Goal: Check status: Check status

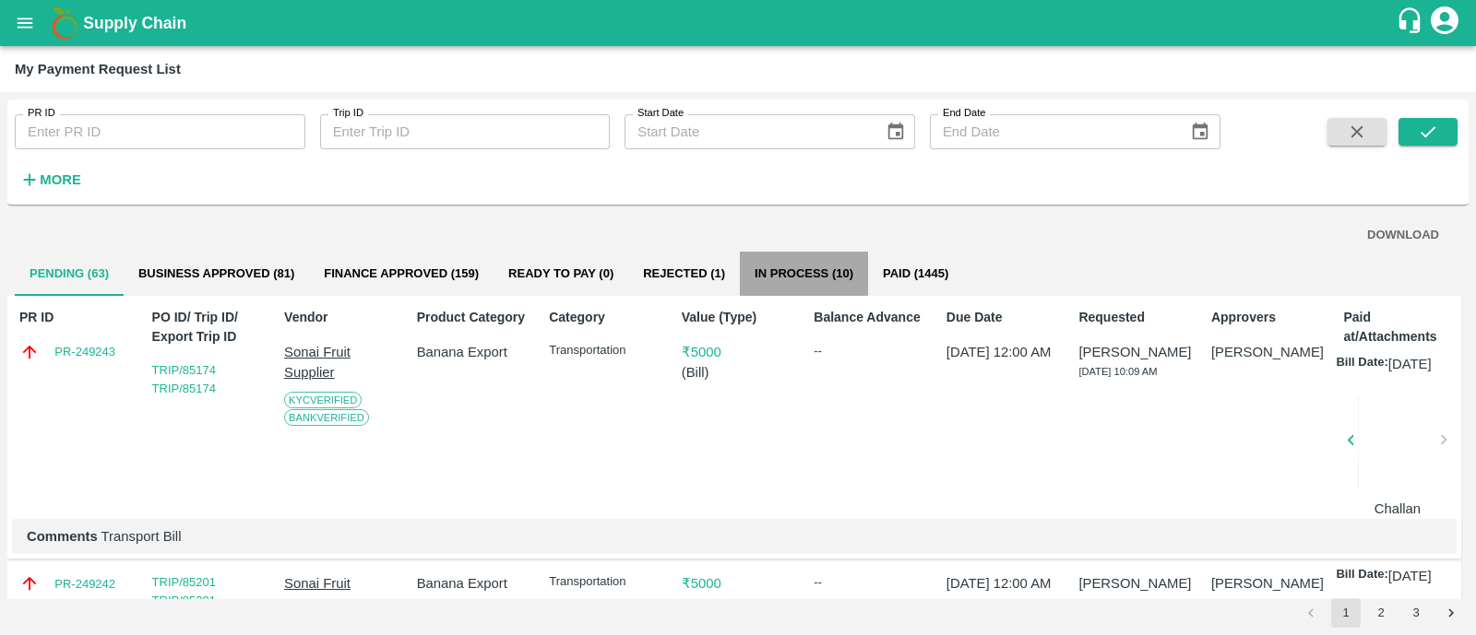
click at [793, 285] on button "In Process (10)" at bounding box center [804, 274] width 128 height 44
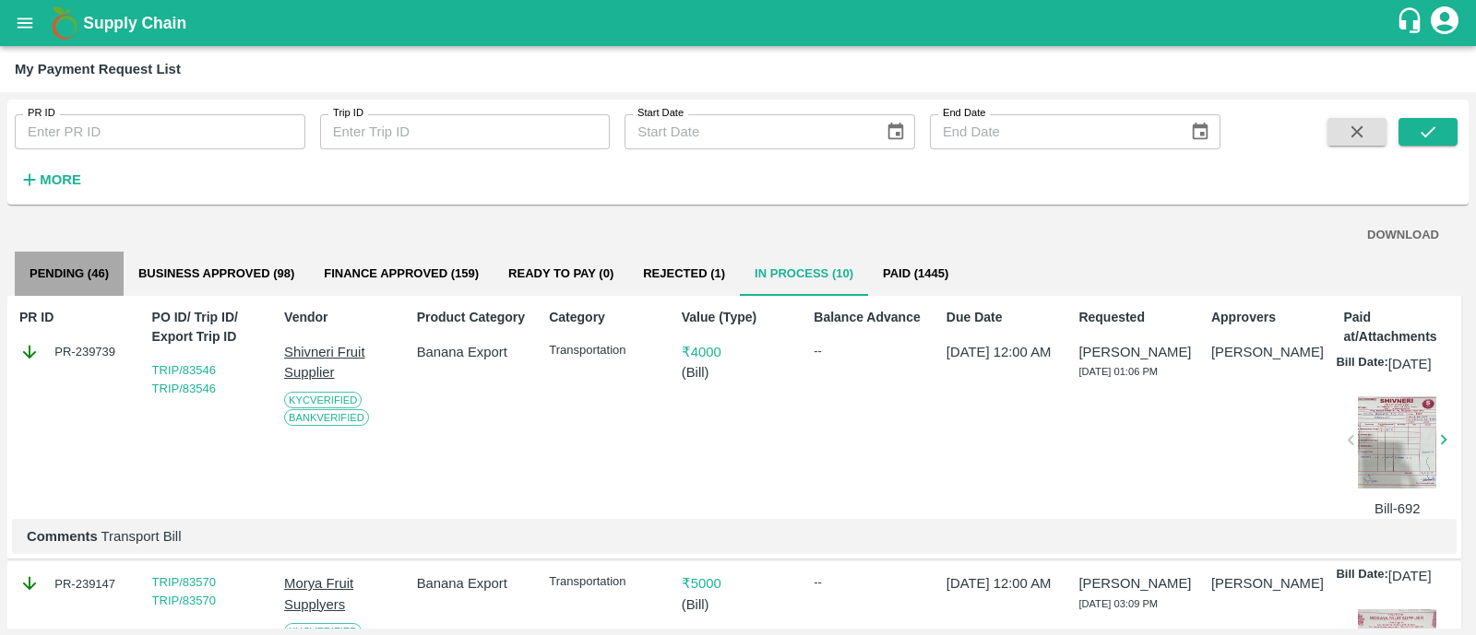
click at [92, 279] on button "Pending (46)" at bounding box center [69, 274] width 109 height 44
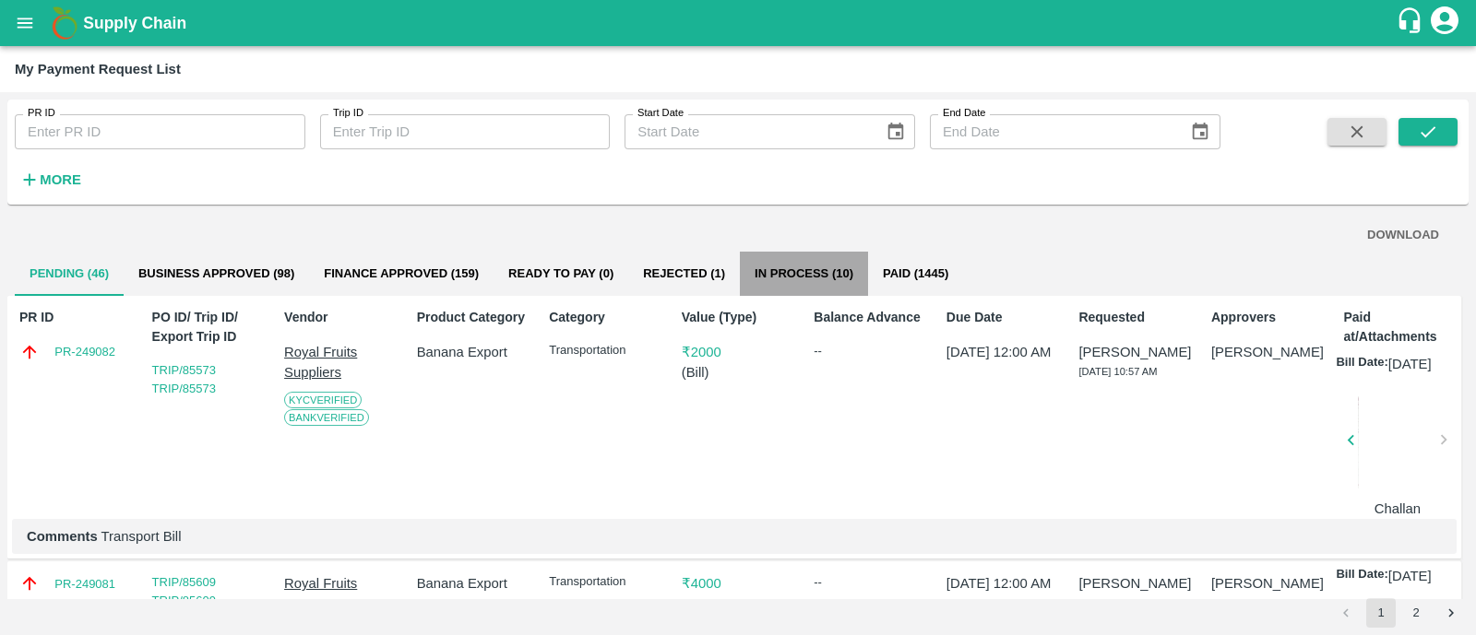
click at [821, 290] on button "In Process (10)" at bounding box center [804, 274] width 128 height 44
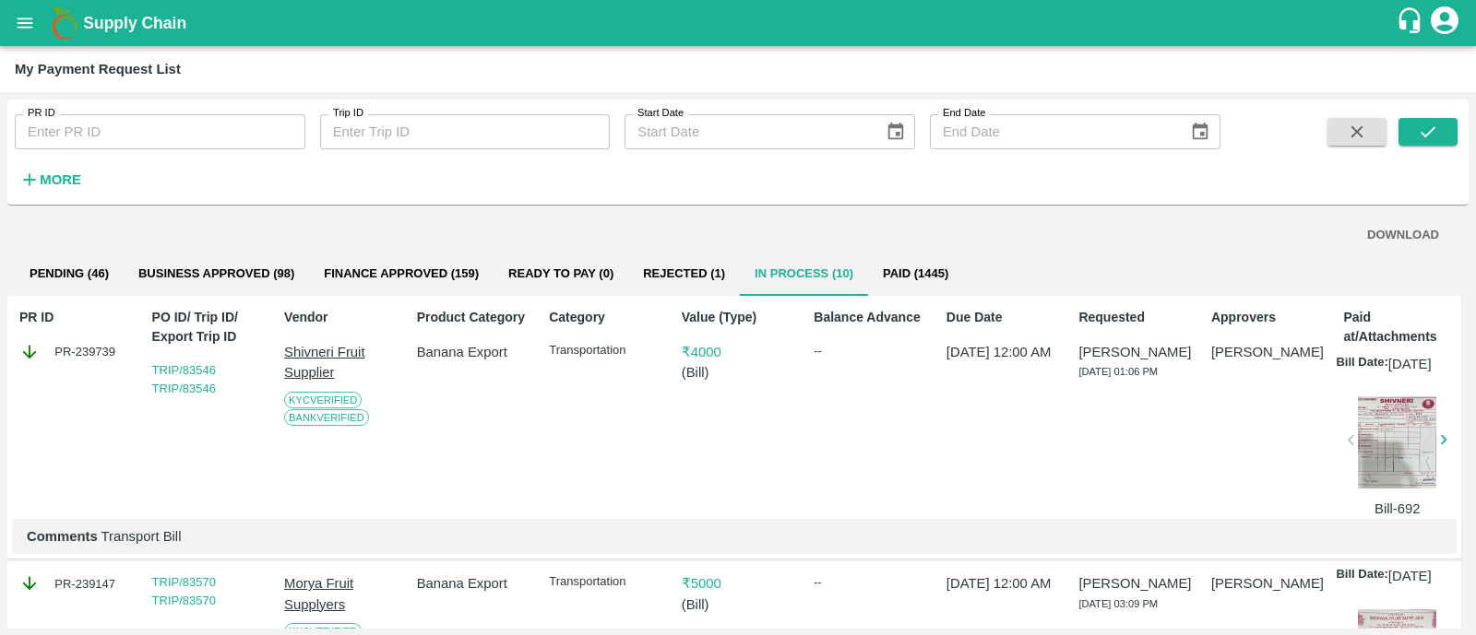
click at [1433, 148] on span at bounding box center [1427, 156] width 59 height 76
click at [1436, 136] on icon "submit" at bounding box center [1428, 132] width 20 height 20
click at [73, 267] on button "Pending (46)" at bounding box center [69, 274] width 109 height 44
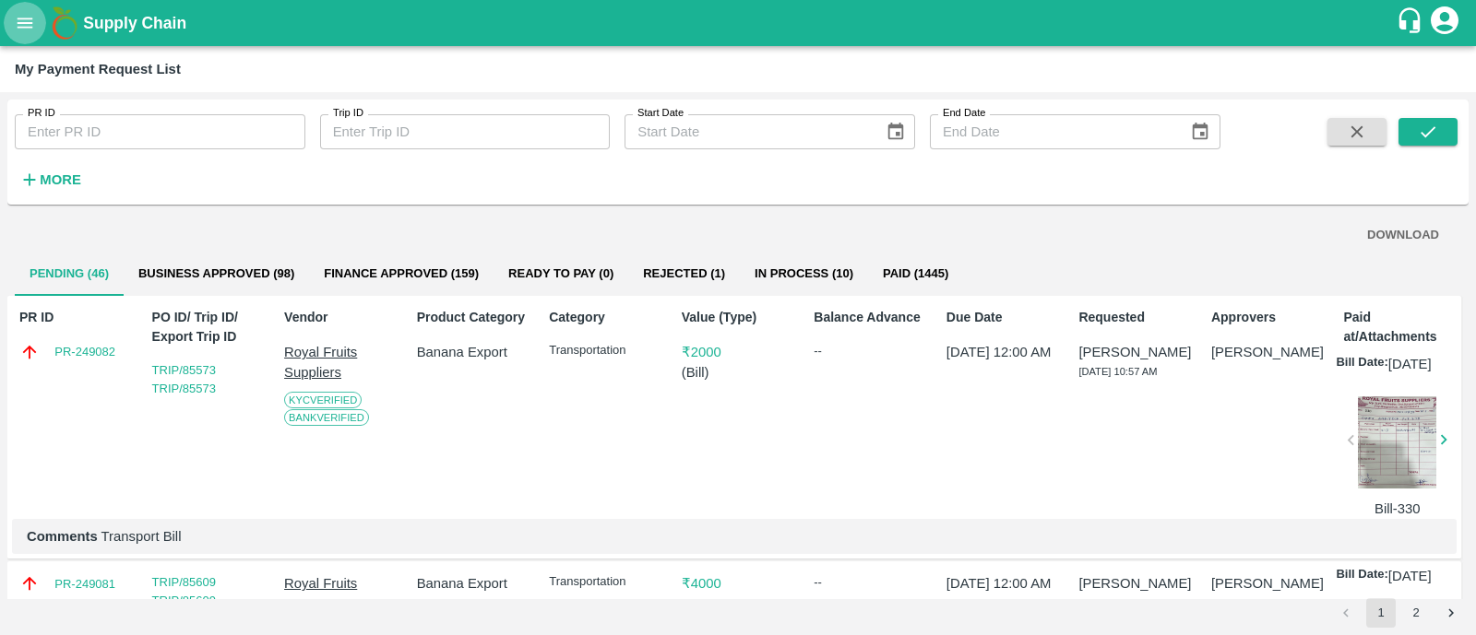
click at [23, 20] on icon "open drawer" at bounding box center [25, 23] width 20 height 20
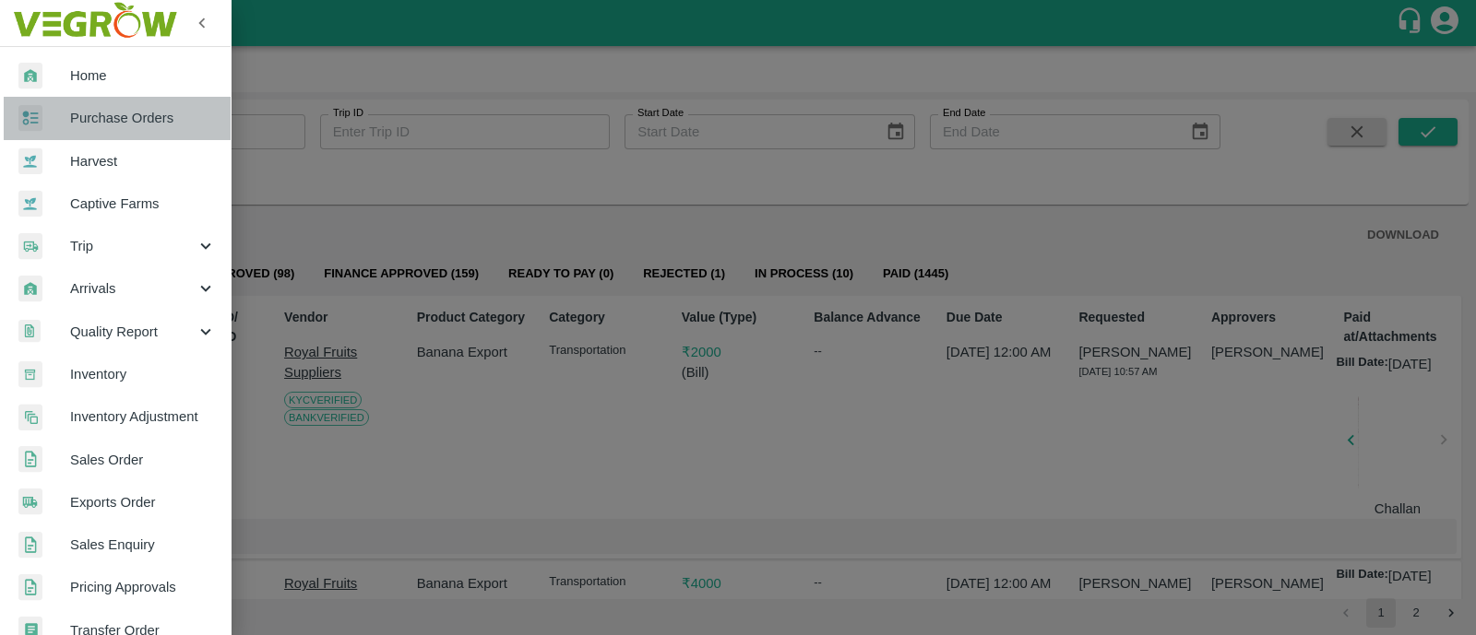
click at [138, 117] on span "Purchase Orders" at bounding box center [143, 118] width 146 height 20
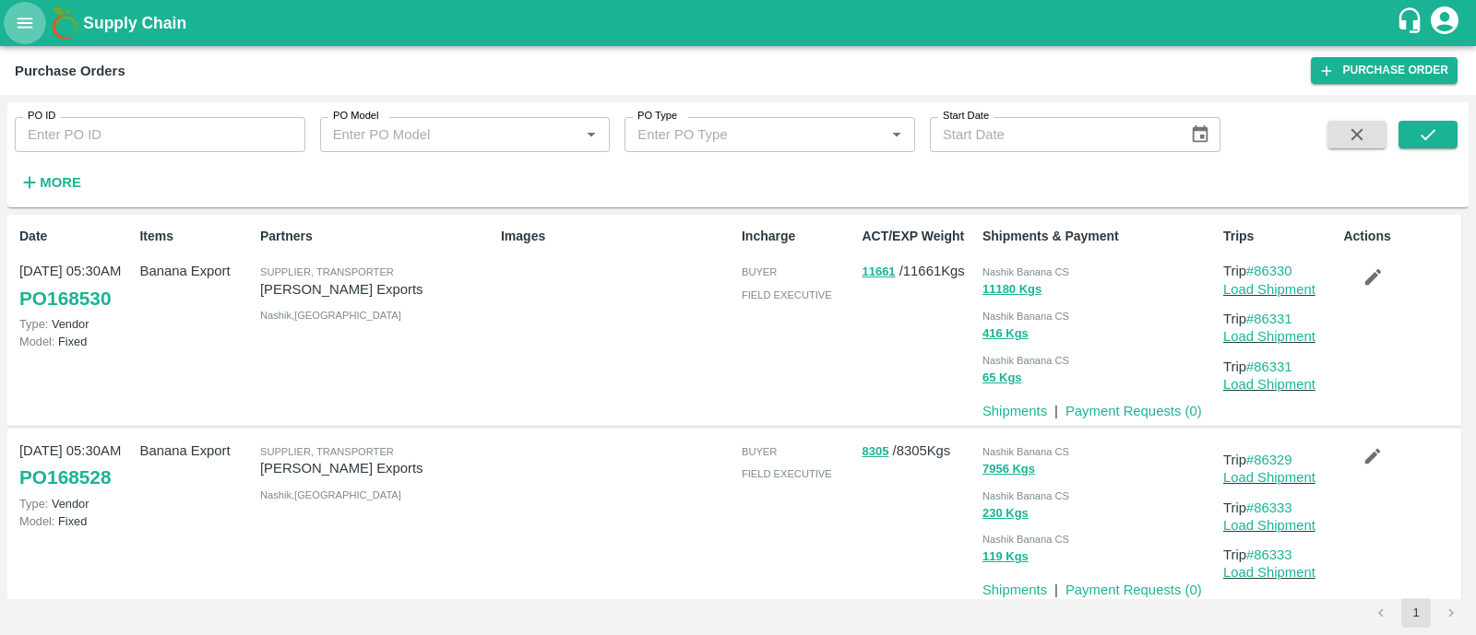
click at [30, 20] on icon "open drawer" at bounding box center [25, 23] width 20 height 20
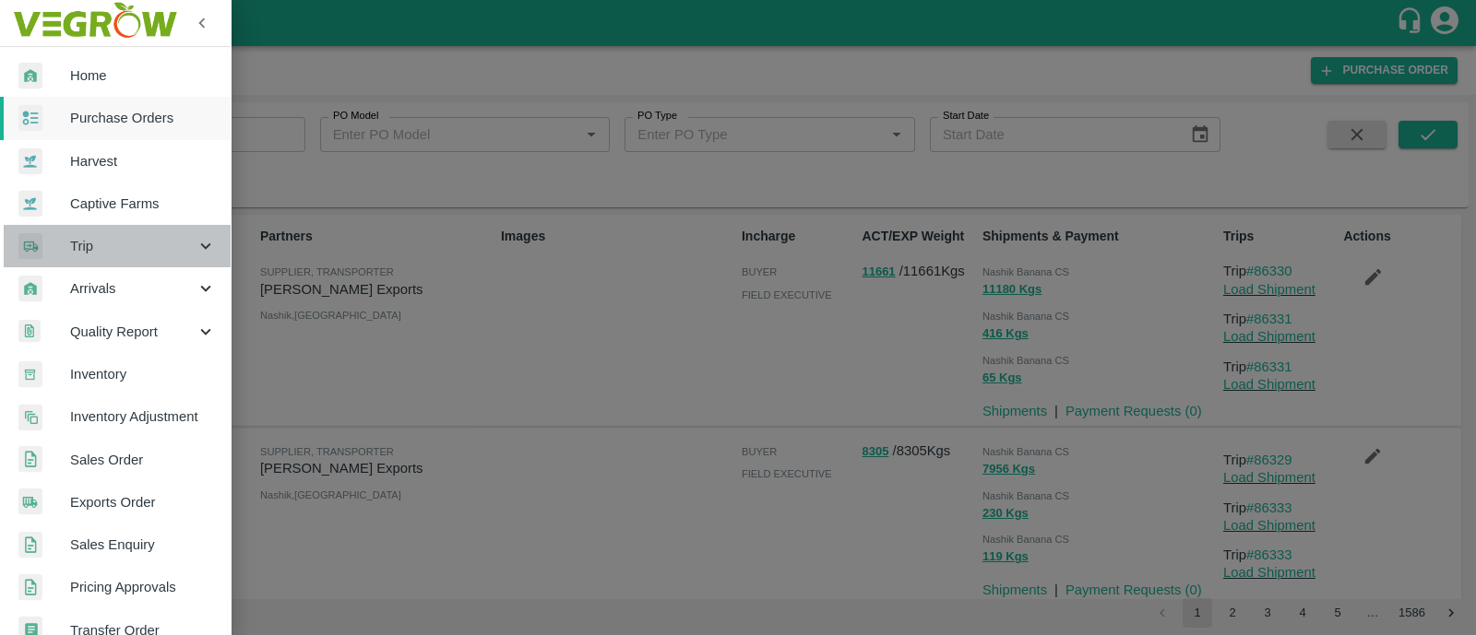
click at [142, 266] on div "Trip" at bounding box center [115, 246] width 231 height 42
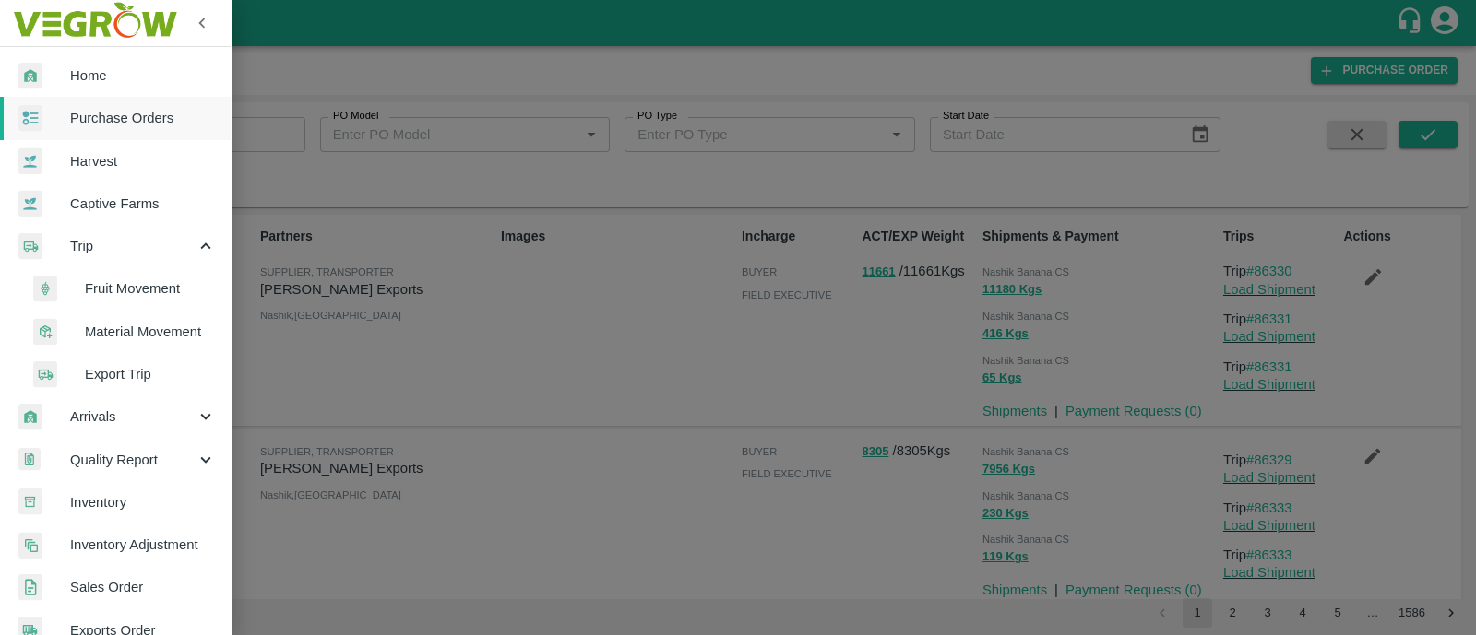
click at [139, 296] on span "Fruit Movement" at bounding box center [150, 289] width 131 height 20
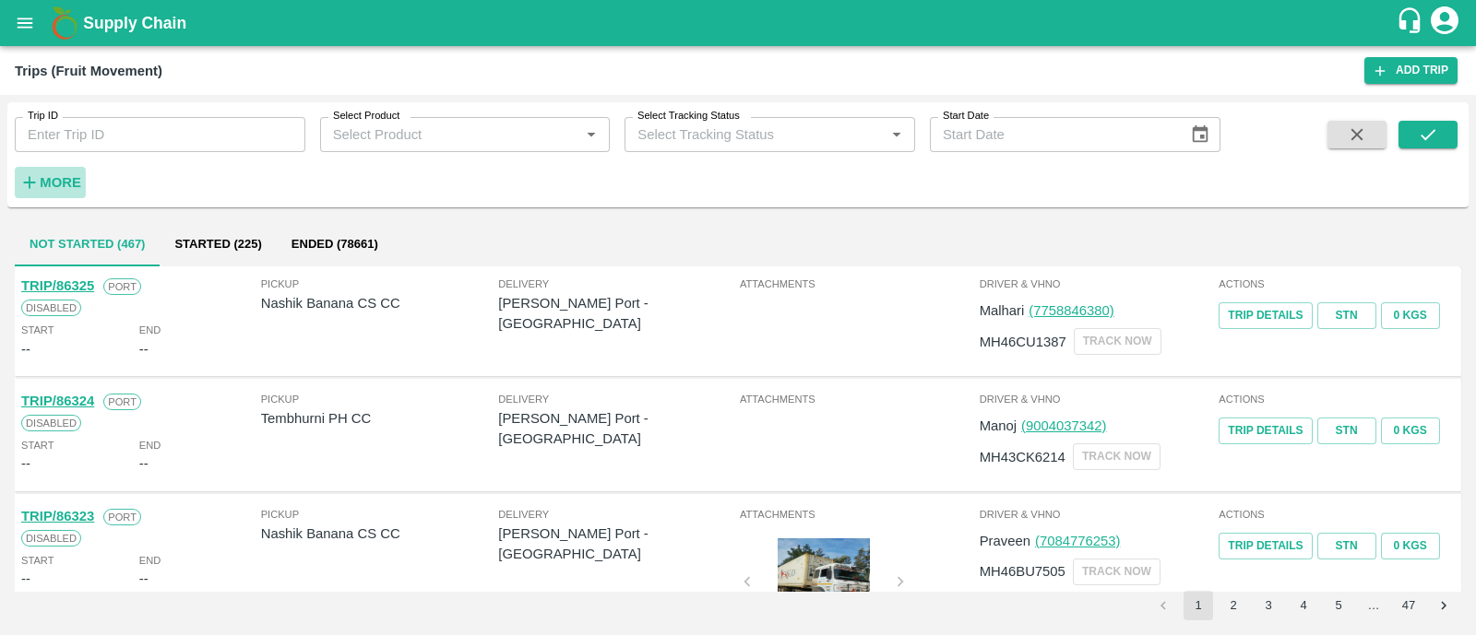
click at [55, 187] on strong "More" at bounding box center [61, 182] width 42 height 15
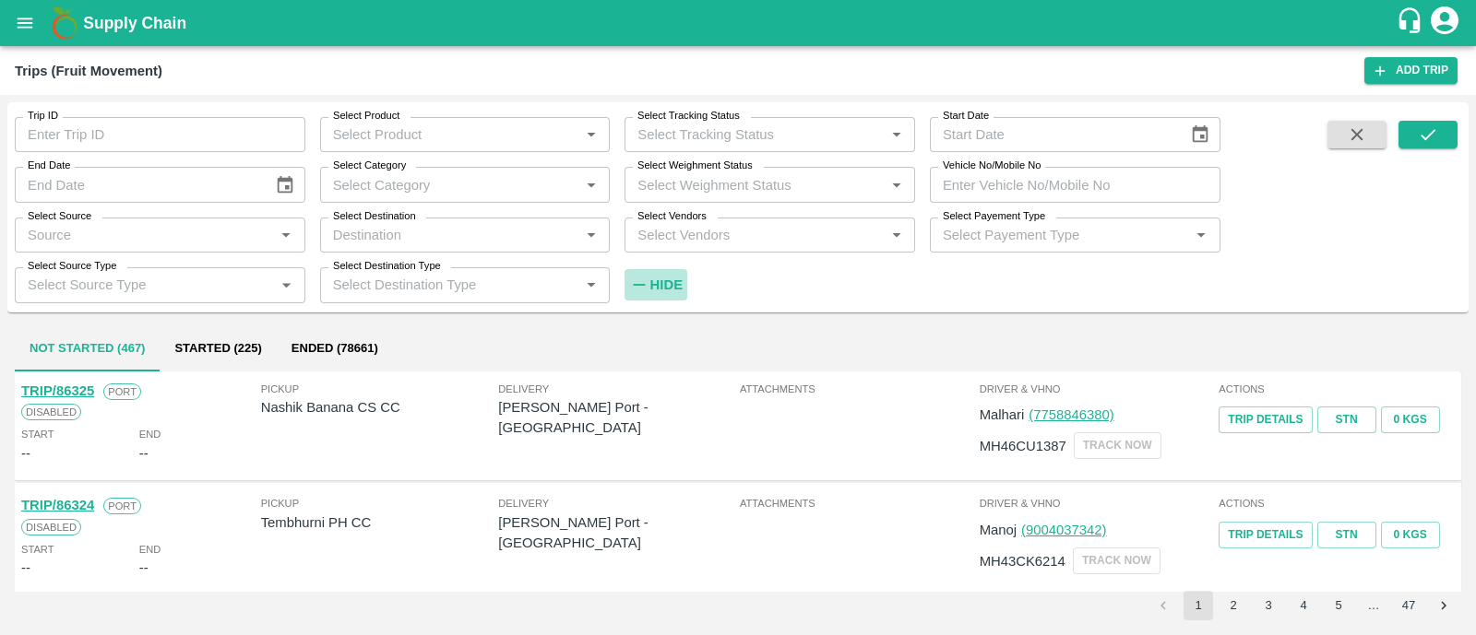
click at [684, 287] on button "Hide" at bounding box center [655, 284] width 63 height 31
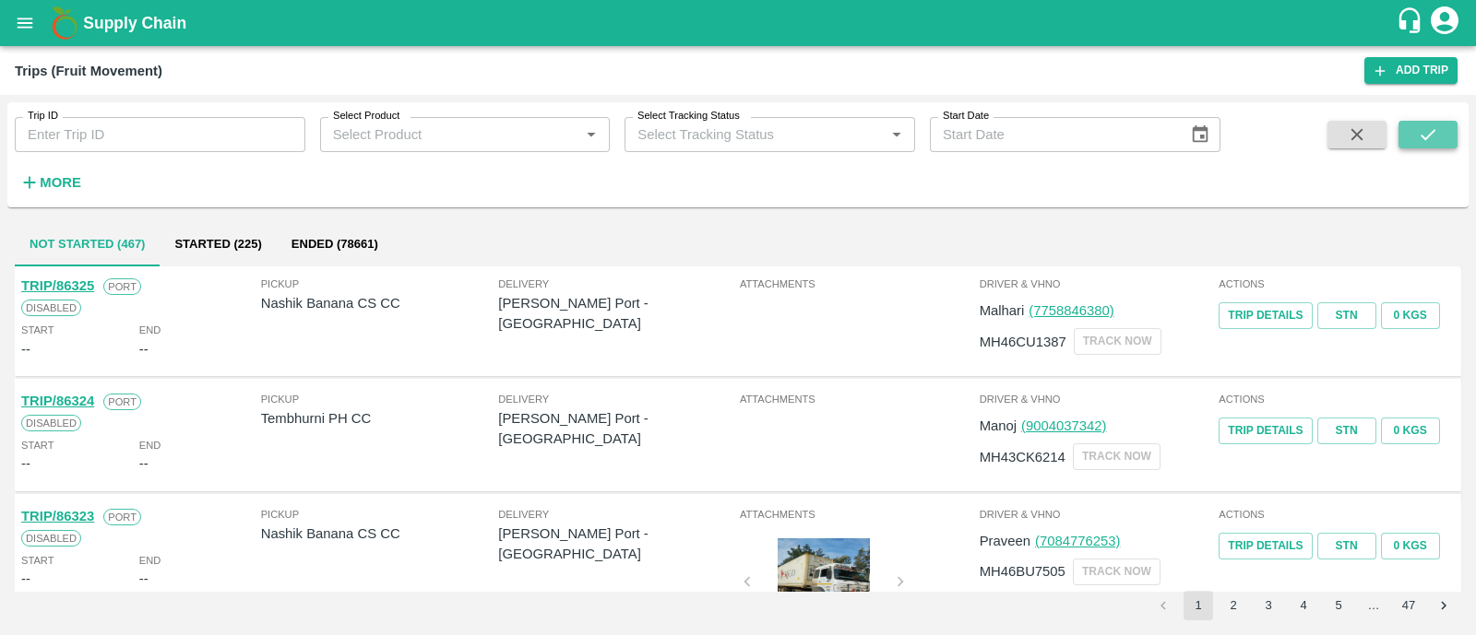
click at [1430, 128] on icon "submit" at bounding box center [1428, 135] width 20 height 20
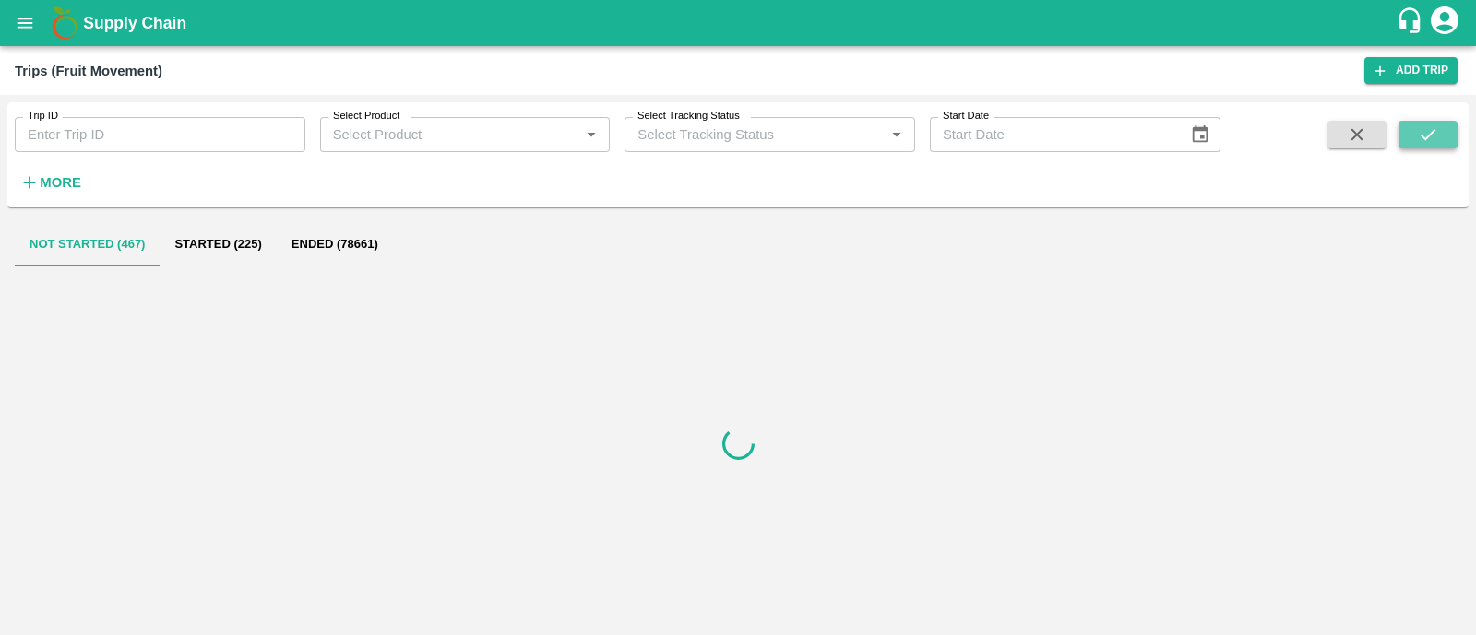
click at [1430, 128] on icon "submit" at bounding box center [1428, 135] width 20 height 20
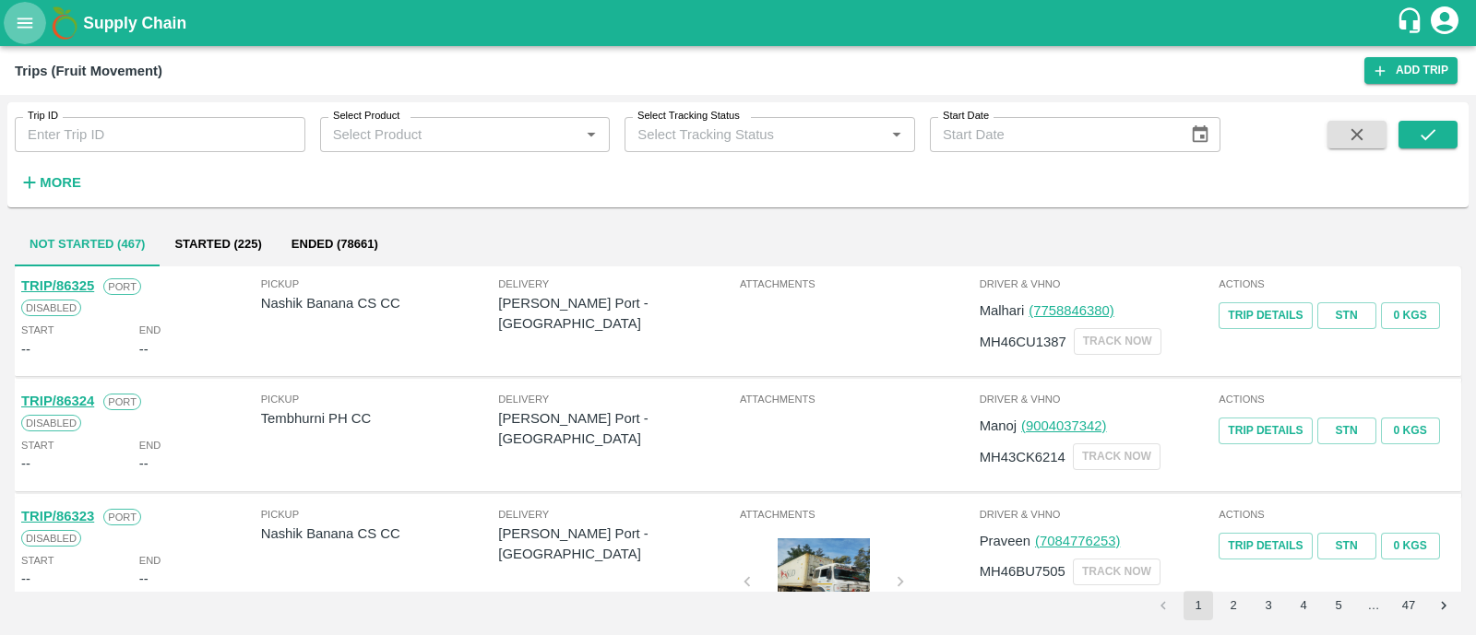
click at [35, 35] on button "open drawer" at bounding box center [25, 23] width 42 height 42
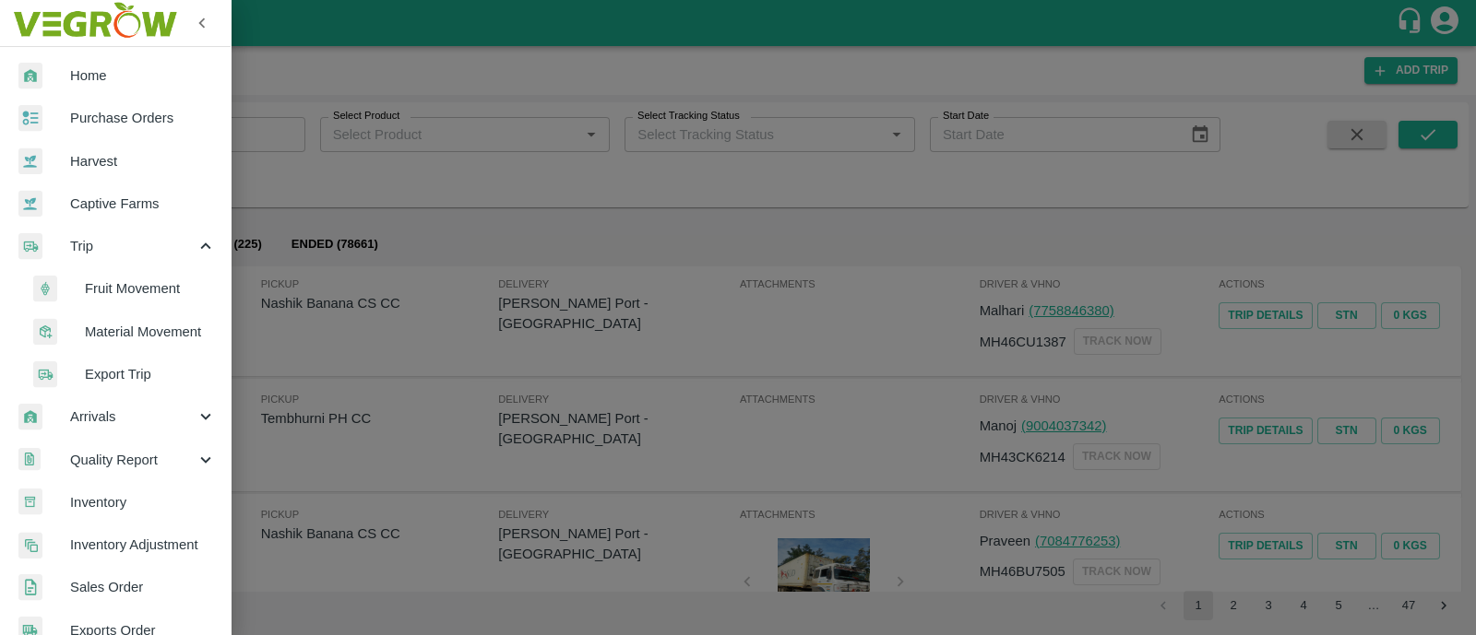
scroll to position [542, 0]
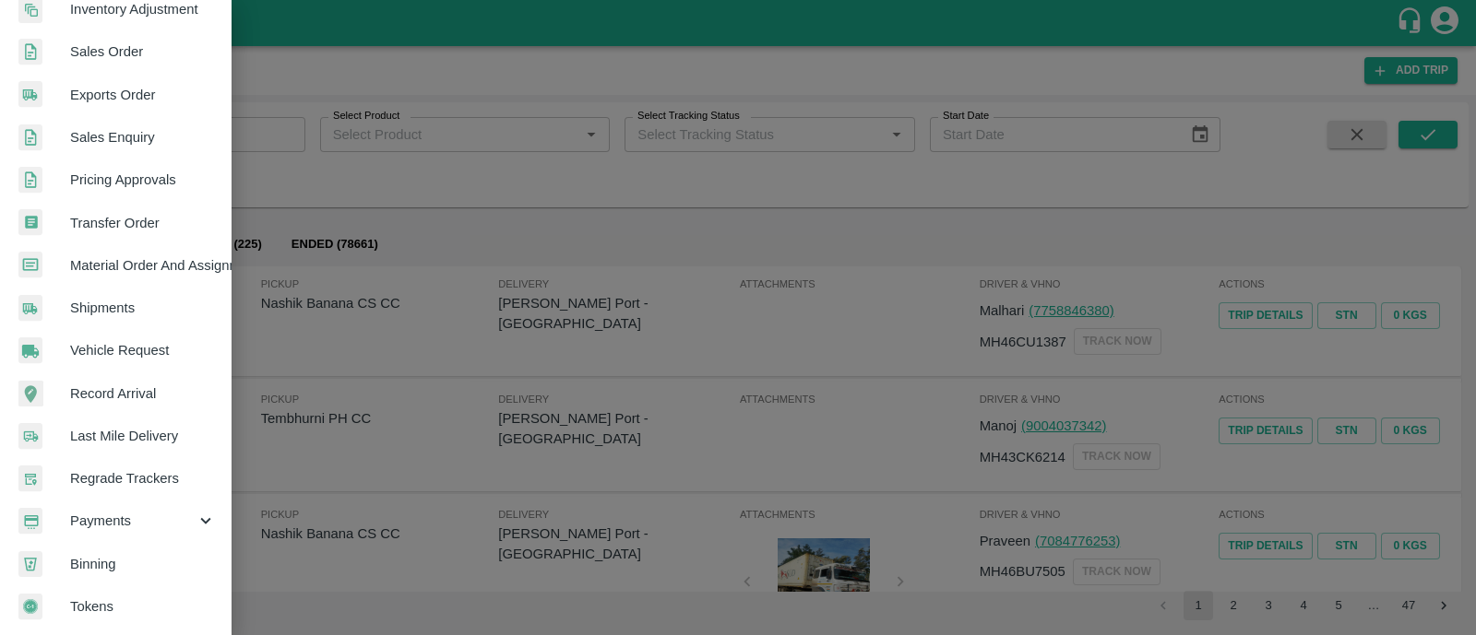
click at [105, 511] on span "Payments" at bounding box center [132, 521] width 125 height 20
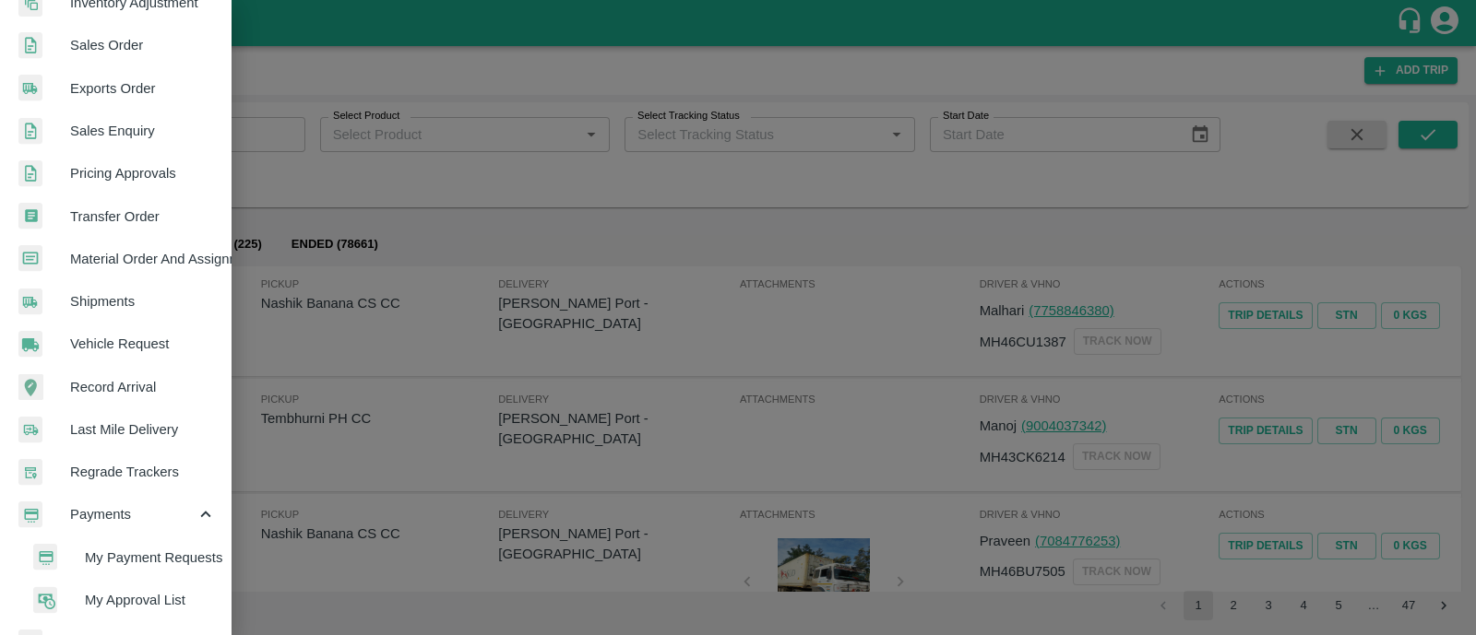
click at [148, 548] on span "My Payment Requests" at bounding box center [150, 558] width 131 height 20
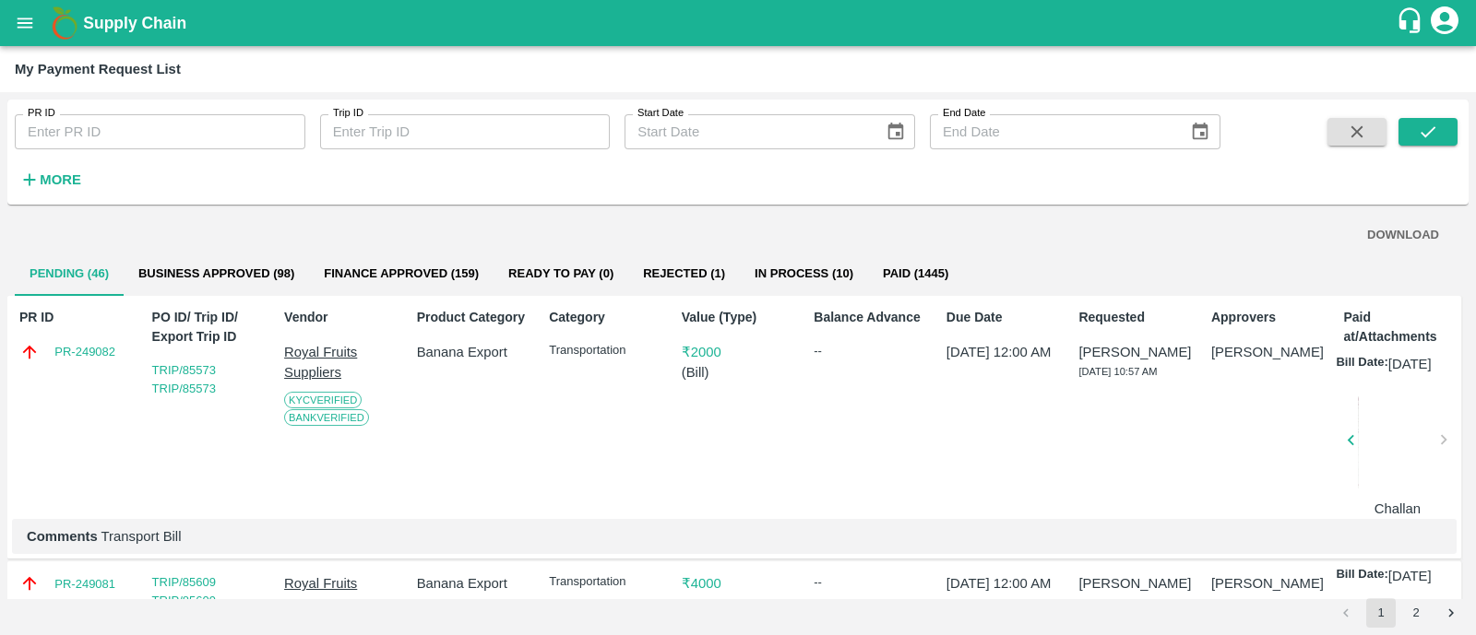
click at [1397, 481] on div at bounding box center [1397, 446] width 78 height 98
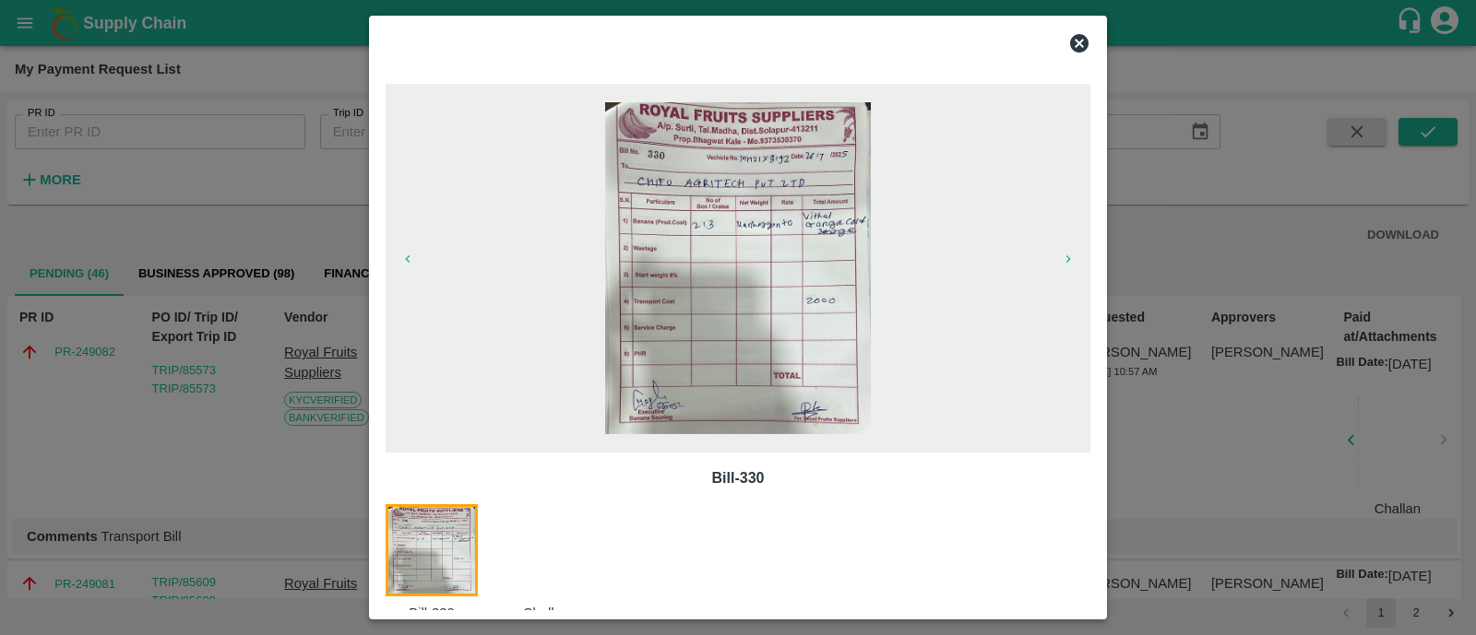
click at [1078, 44] on icon at bounding box center [1079, 43] width 22 height 22
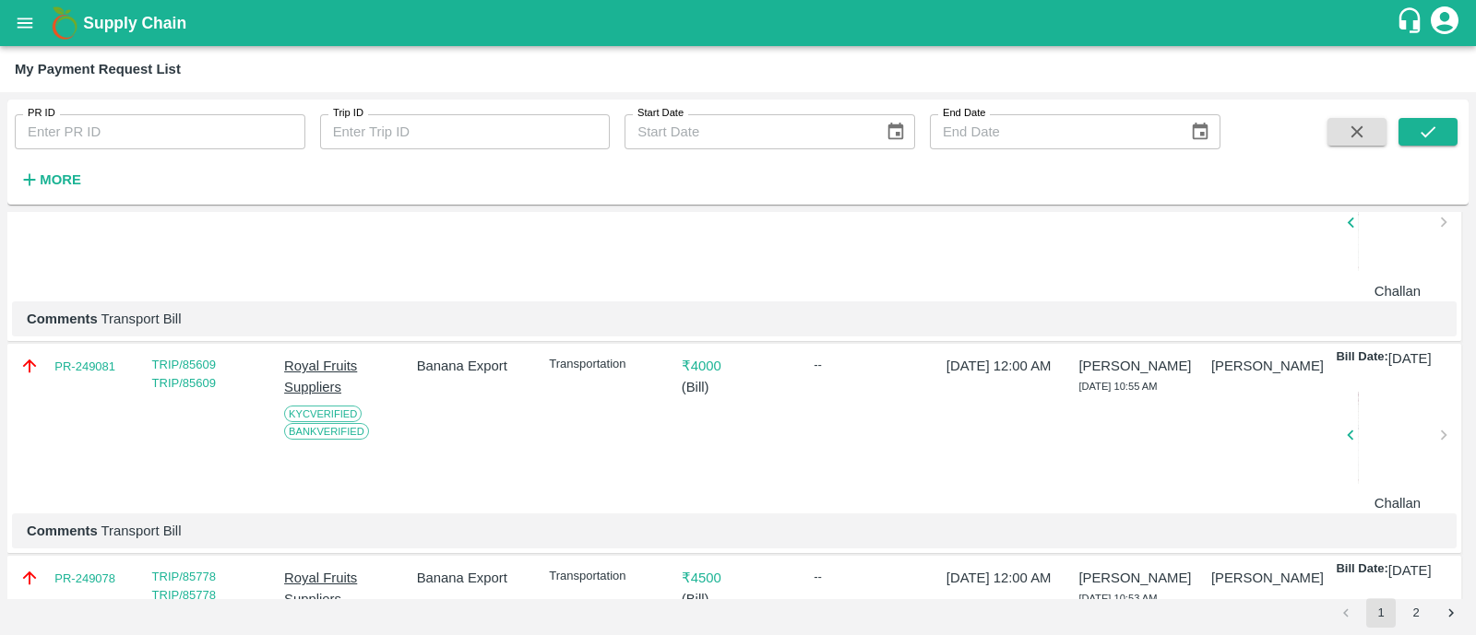
scroll to position [219, 0]
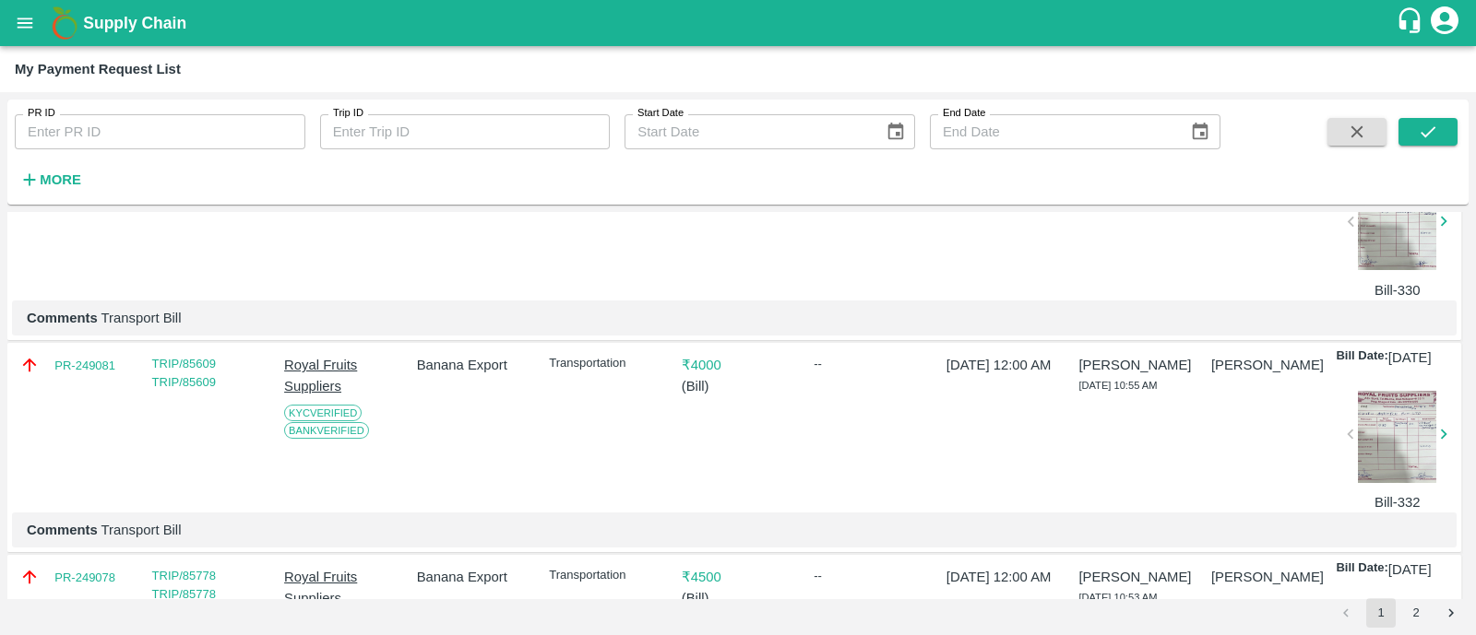
click at [1411, 449] on div at bounding box center [1397, 437] width 78 height 92
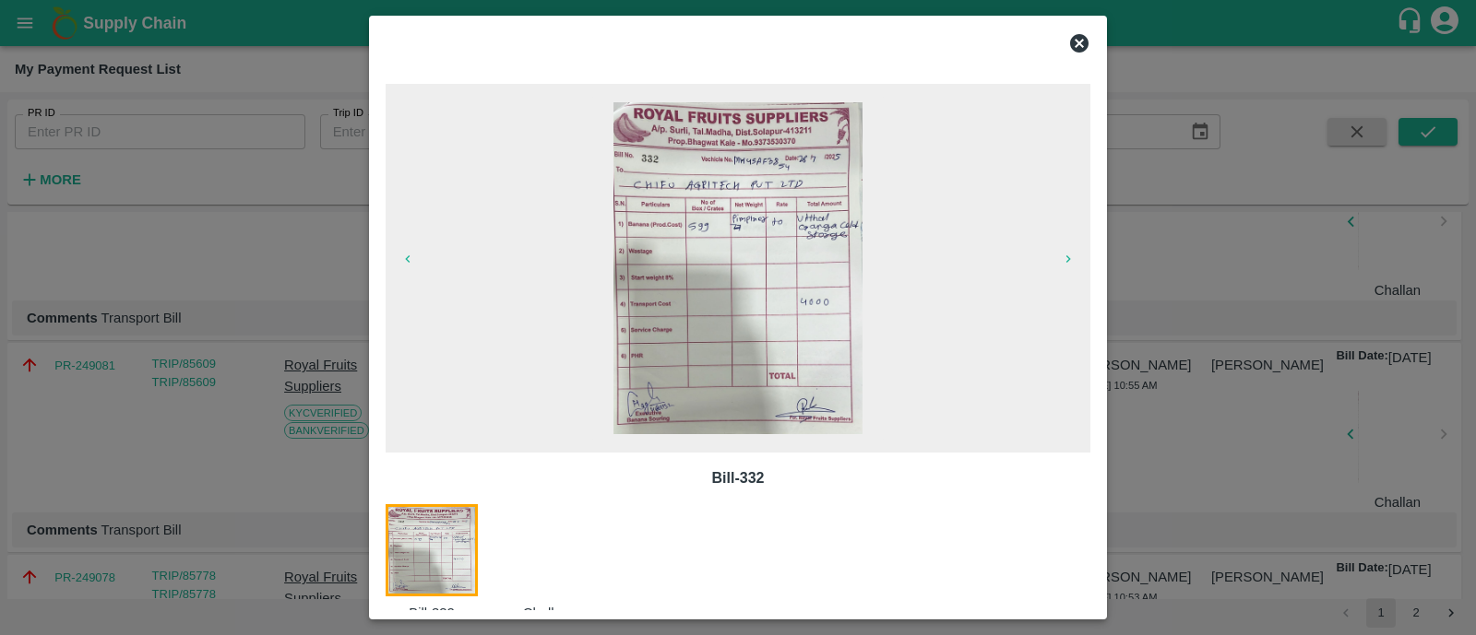
click at [1075, 43] on icon at bounding box center [1079, 43] width 18 height 18
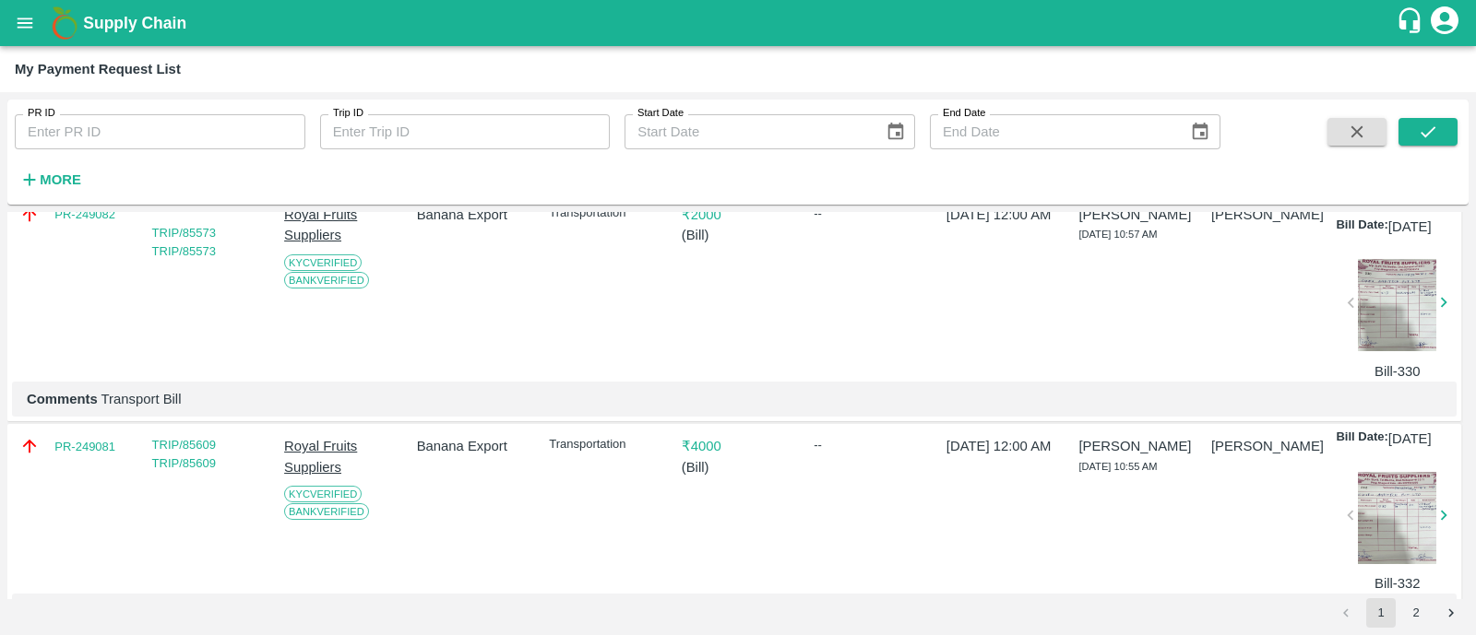
scroll to position [0, 0]
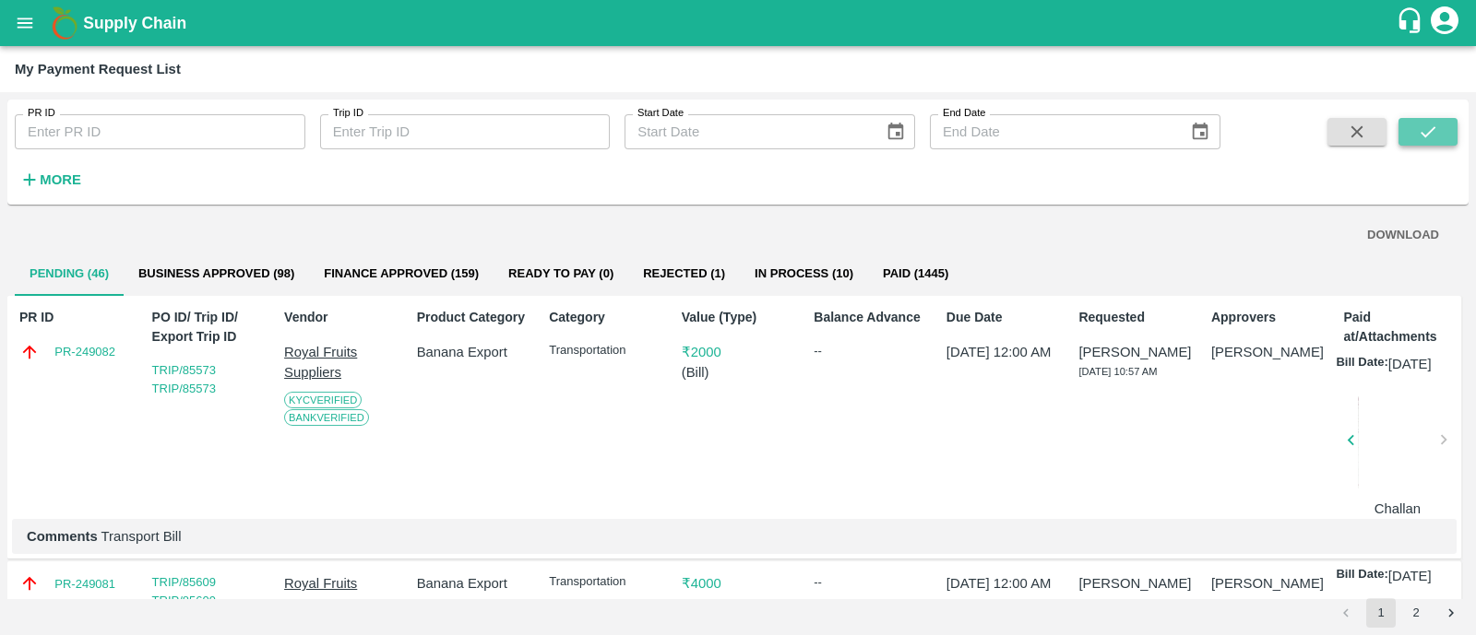
click at [1427, 131] on icon "submit" at bounding box center [1428, 132] width 20 height 20
